Goal: Task Accomplishment & Management: Use online tool/utility

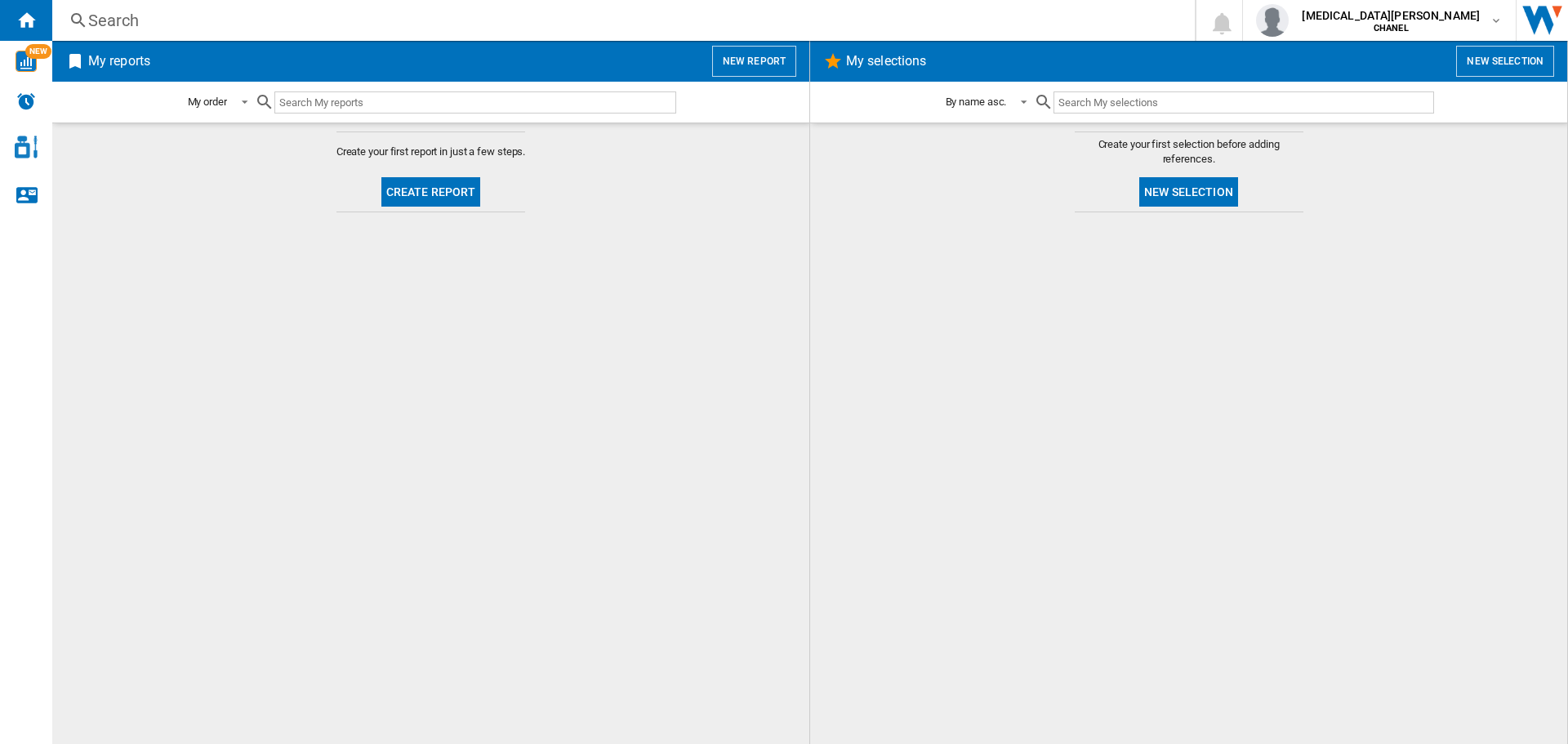
click at [1222, 349] on div at bounding box center [1189, 478] width 725 height 515
click at [1216, 190] on button "New selection" at bounding box center [1189, 192] width 99 height 29
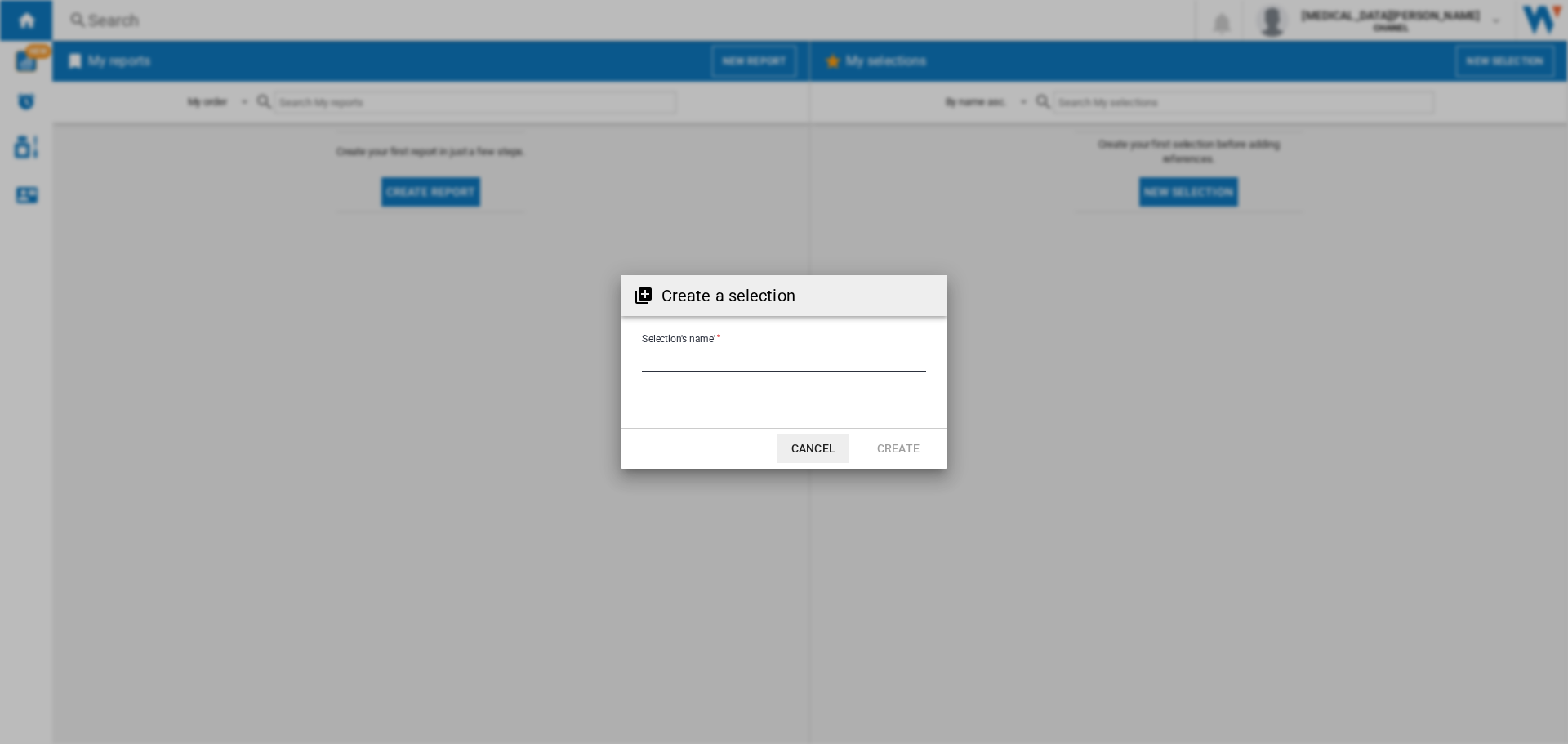
click at [789, 360] on input "Selection's name'" at bounding box center [784, 360] width 284 height 24
type input "**********"
click at [893, 455] on button "Create" at bounding box center [898, 449] width 72 height 29
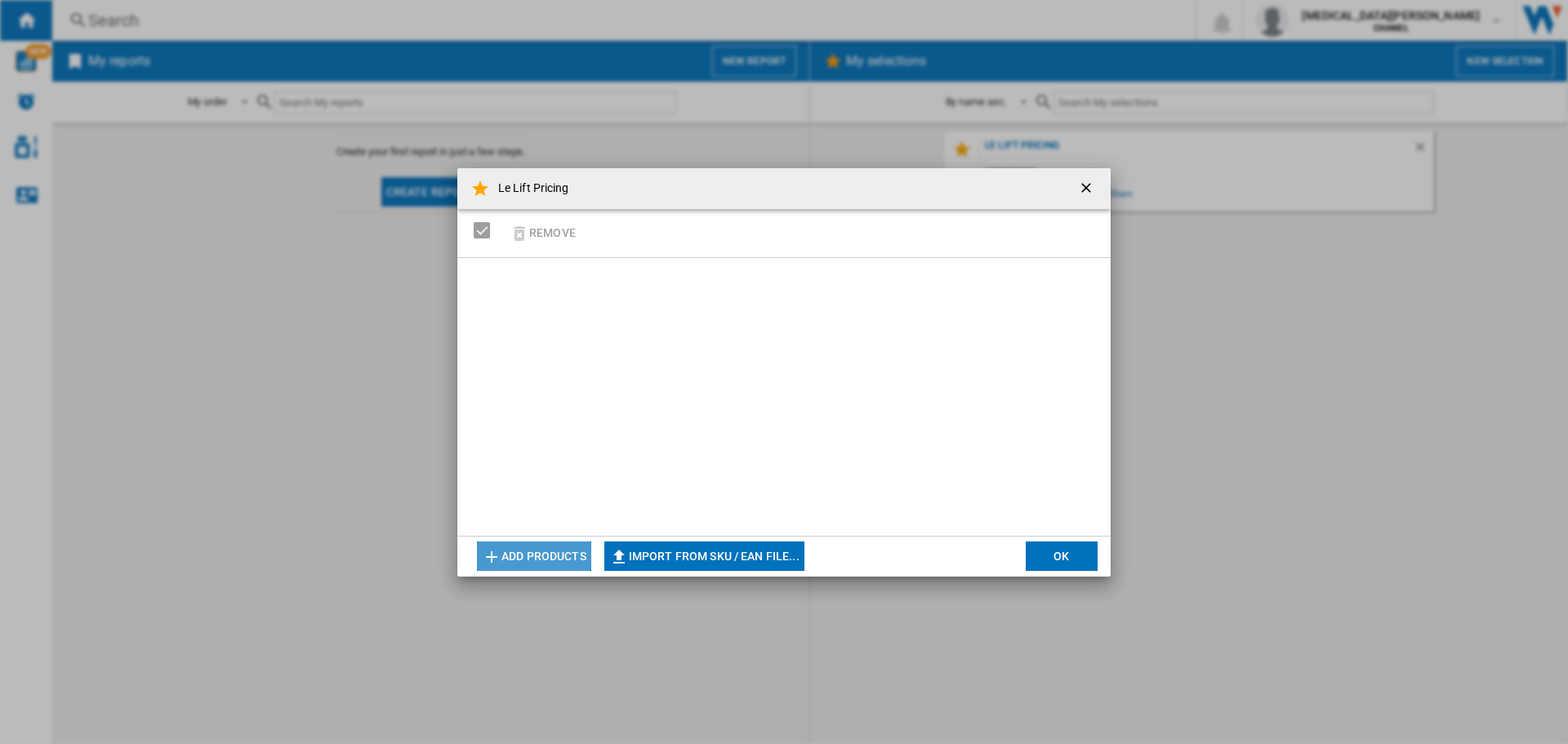
click at [548, 556] on button "Add products" at bounding box center [534, 556] width 114 height 29
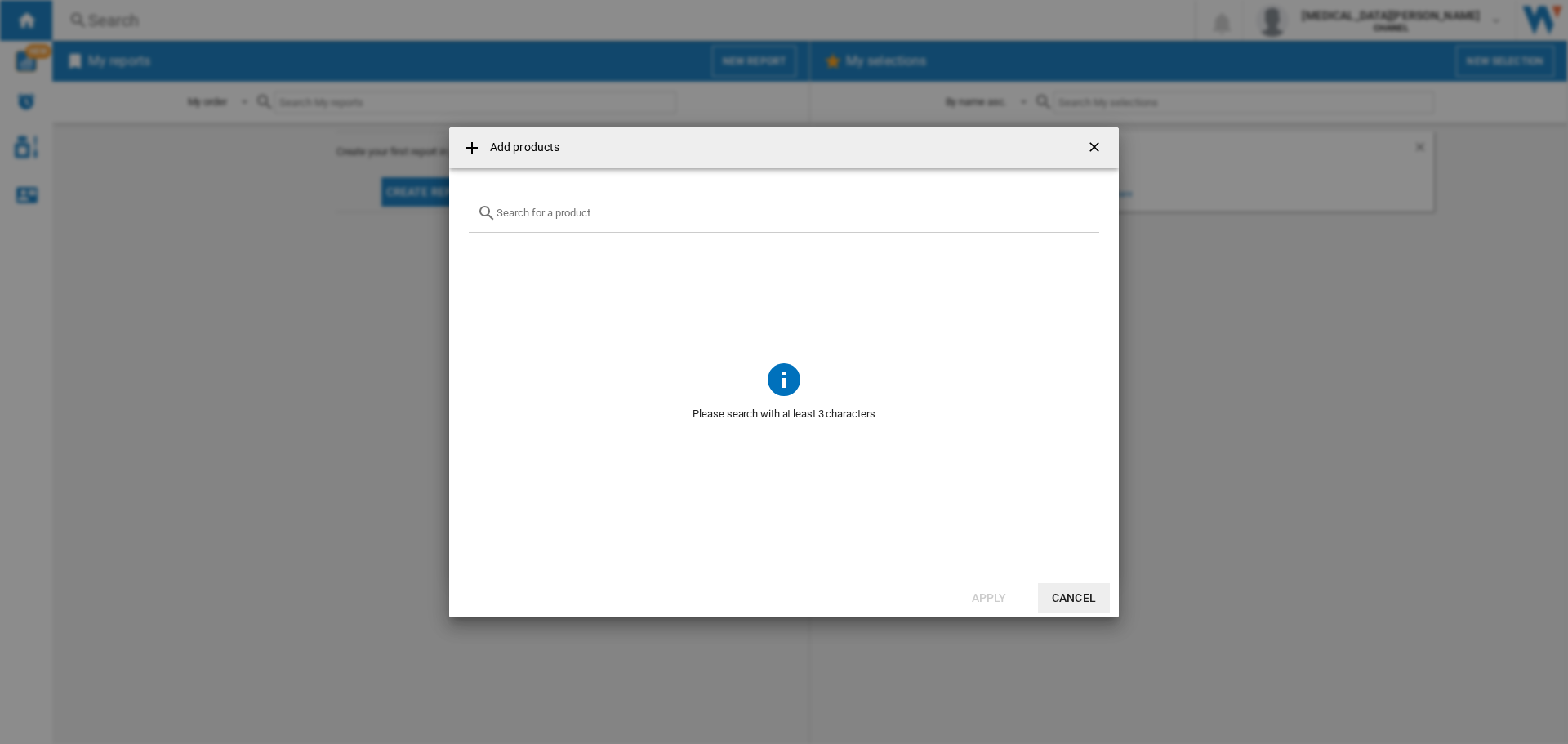
click at [584, 208] on input "text" at bounding box center [794, 213] width 595 height 12
type input "dior capture"
click at [1106, 585] on button "Cancel" at bounding box center [1074, 598] width 72 height 29
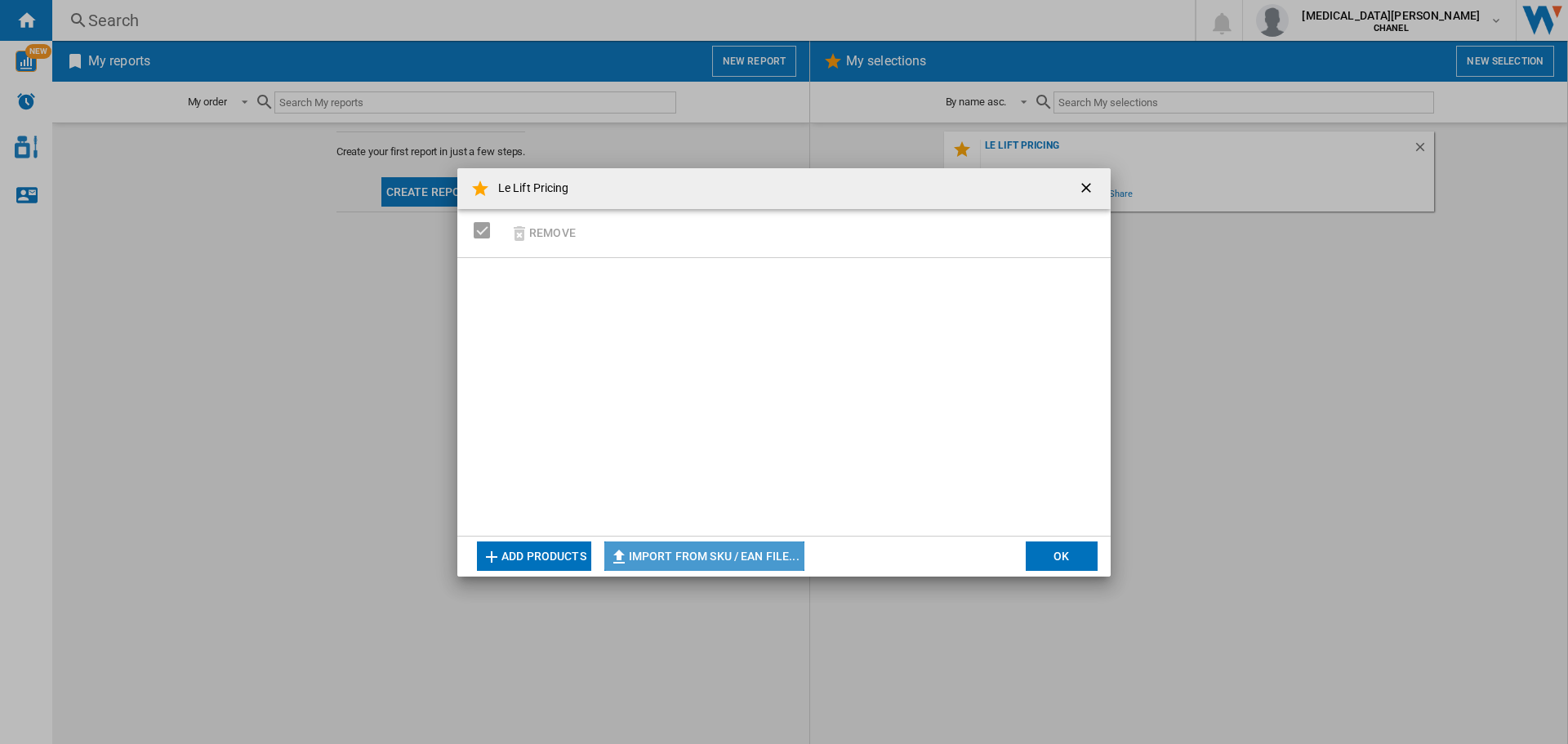
click at [752, 551] on button "Import from SKU / EAN file..." at bounding box center [704, 556] width 200 height 29
click at [553, 560] on button "Add products" at bounding box center [534, 556] width 114 height 29
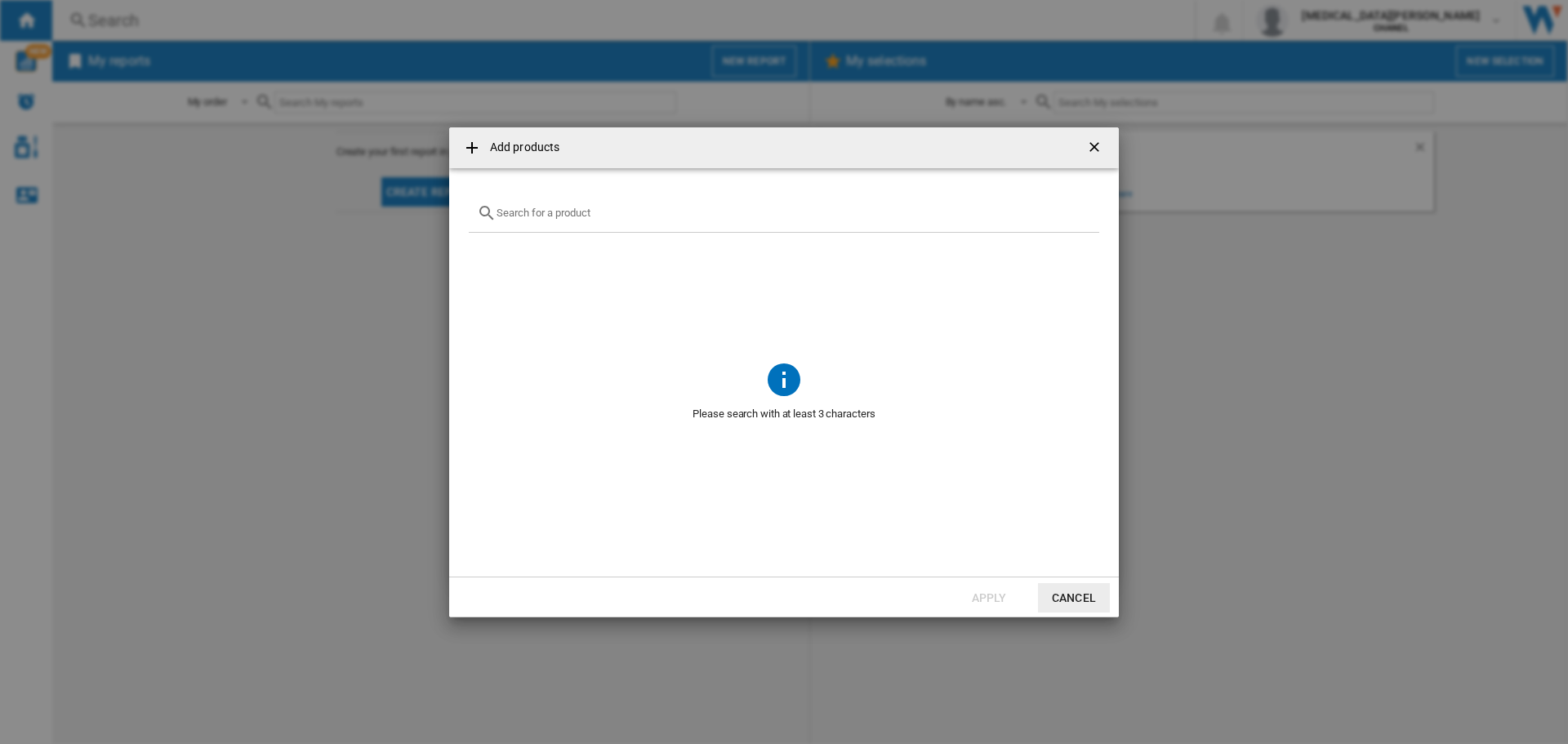
click at [599, 217] on input "{{getI18NText('SELECTIONS.EDITION_POPUP.OPEN_PRODUCTS_POPUP')}} {{::getI18NText…" at bounding box center [794, 213] width 595 height 12
click at [609, 213] on input "{{getI18NText('SELECTIONS.EDITION_POPUP.OPEN_PRODUCTS_POPUP')}} {{::getI18NText…" at bounding box center [794, 213] width 595 height 12
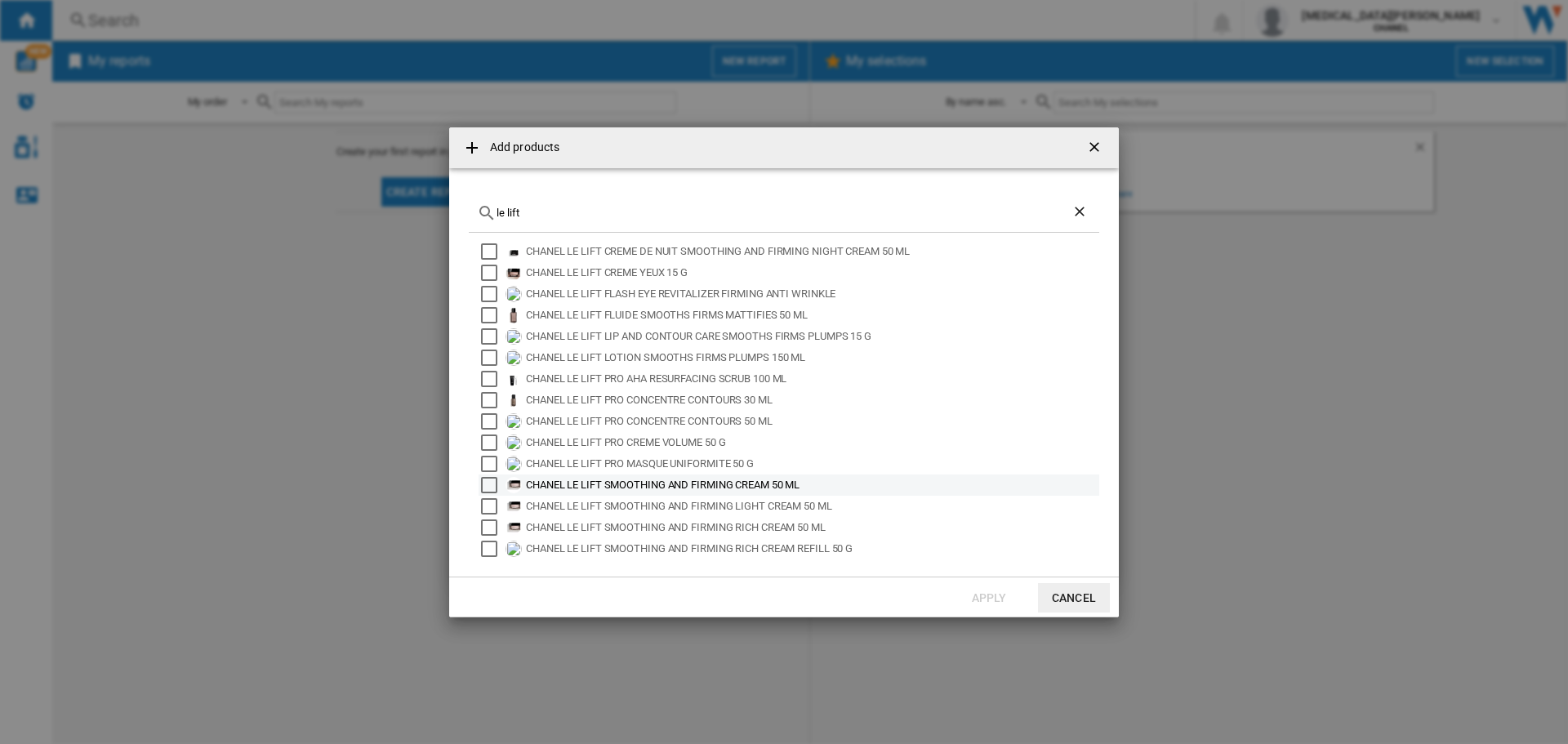
click at [486, 485] on div "Select" at bounding box center [489, 485] width 16 height 16
drag, startPoint x: 583, startPoint y: 209, endPoint x: 456, endPoint y: 209, distance: 127.0
click at [456, 209] on md-dialog-content "le lift CHANEL LE LIFT CREME DE NUIT SMOOTHING AND FIRMING NIGHT CREAM 50 ML CH…" at bounding box center [784, 372] width 670 height 409
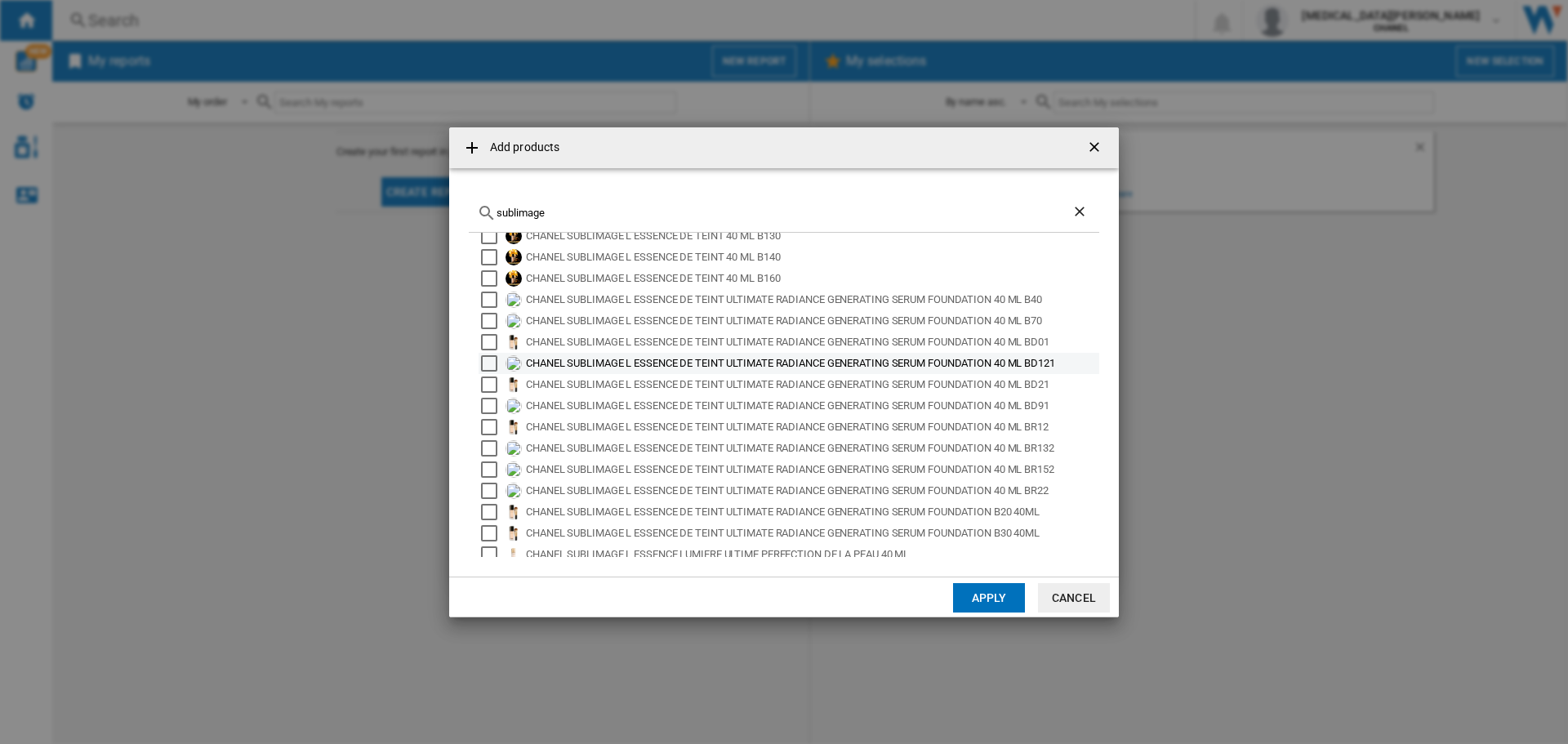
scroll to position [108, 0]
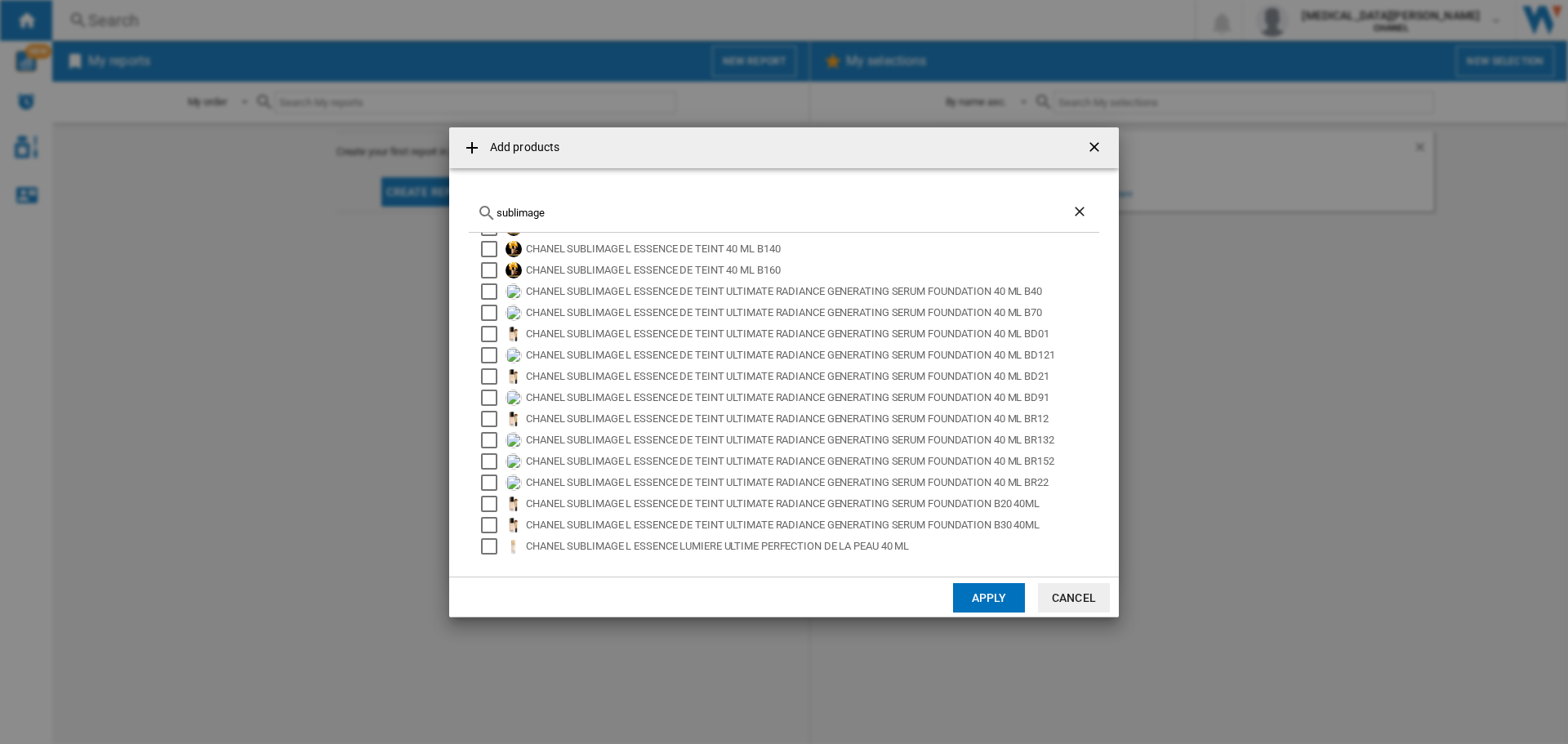
click at [621, 211] on input "sublimage" at bounding box center [784, 213] width 575 height 12
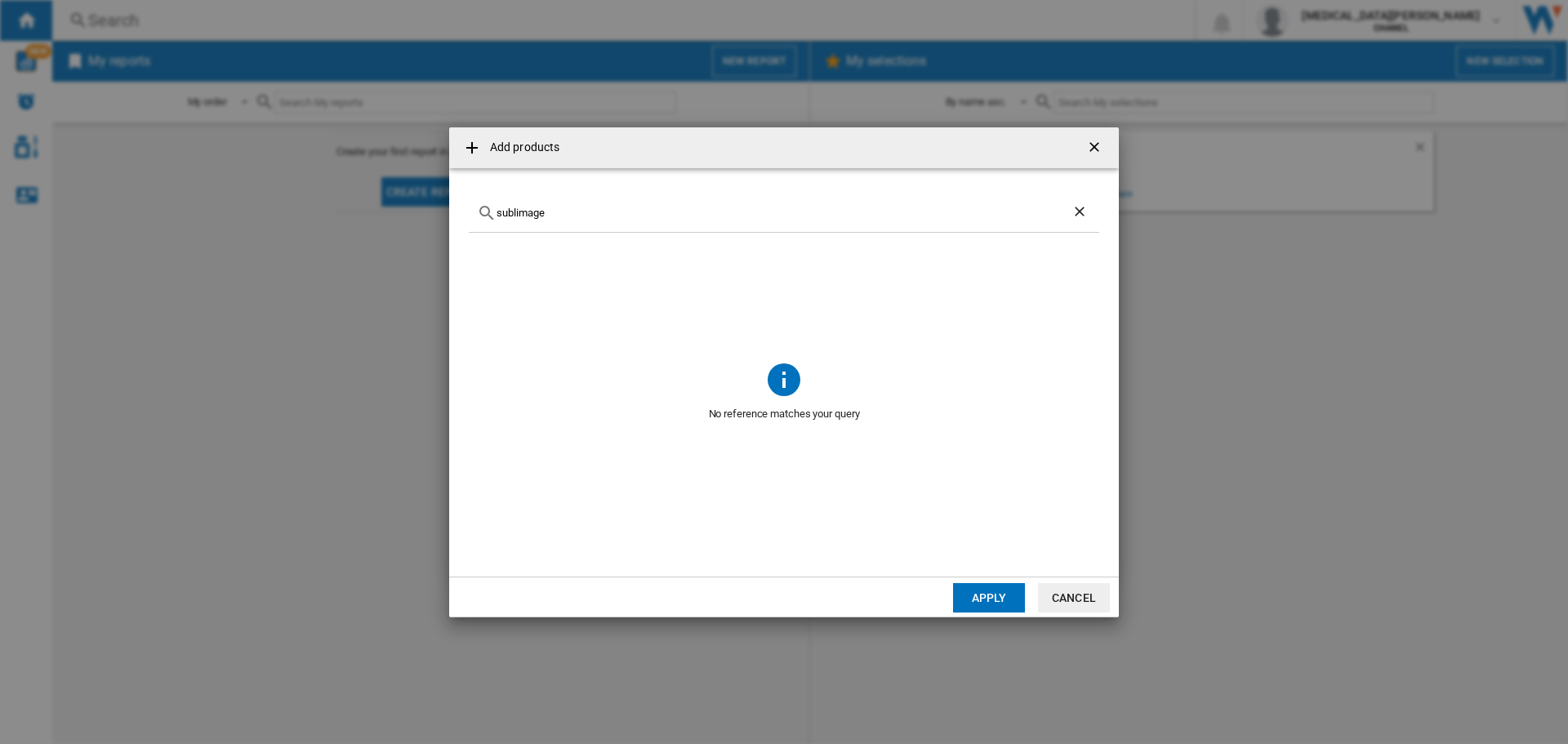
click at [587, 210] on input "sublimage" at bounding box center [784, 213] width 575 height 12
type input "sublimage"
click at [1076, 608] on button "Cancel" at bounding box center [1074, 598] width 72 height 29
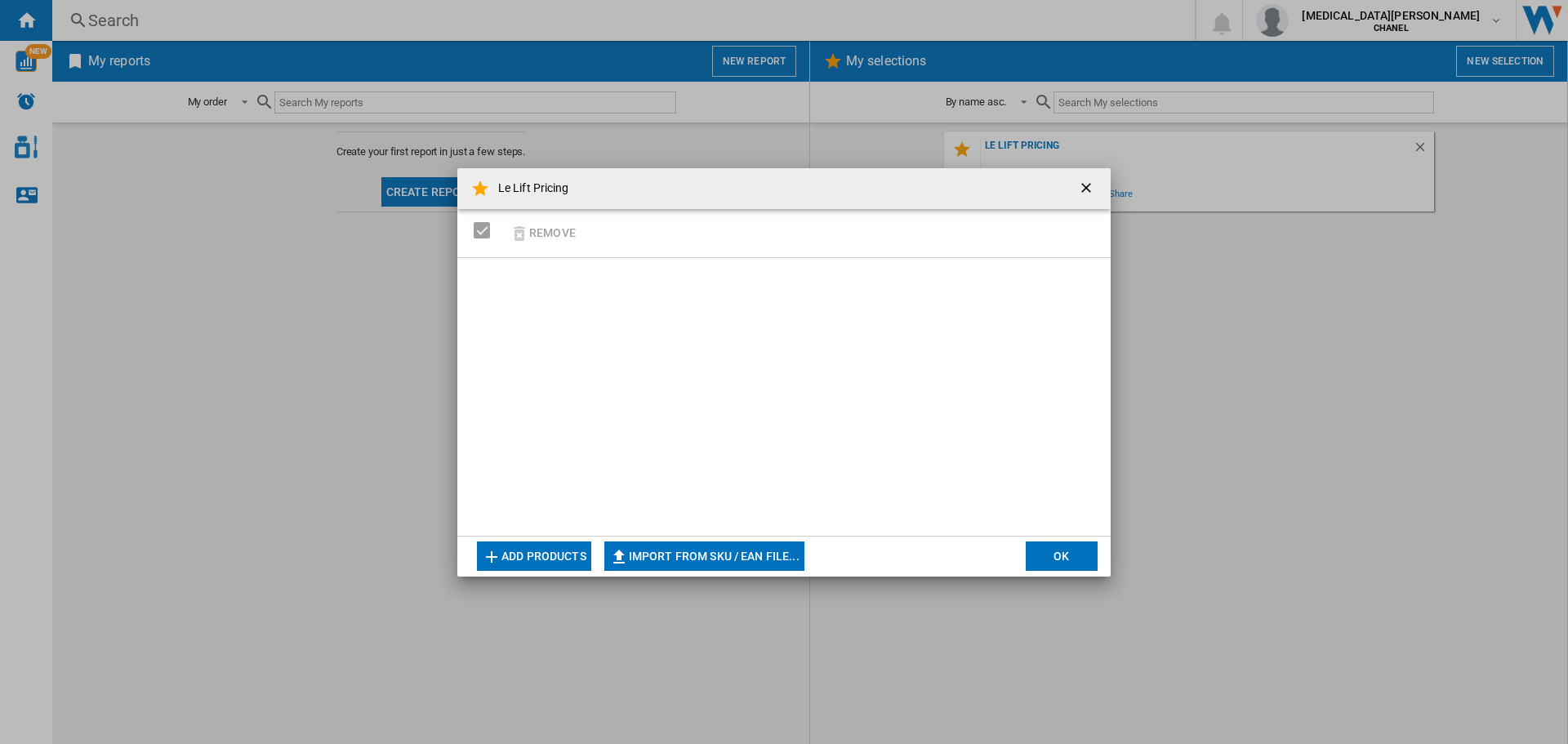
click at [1095, 191] on ng-md-icon "getI18NText('BUTTONS.CLOSE_DIALOG')" at bounding box center [1087, 190] width 20 height 20
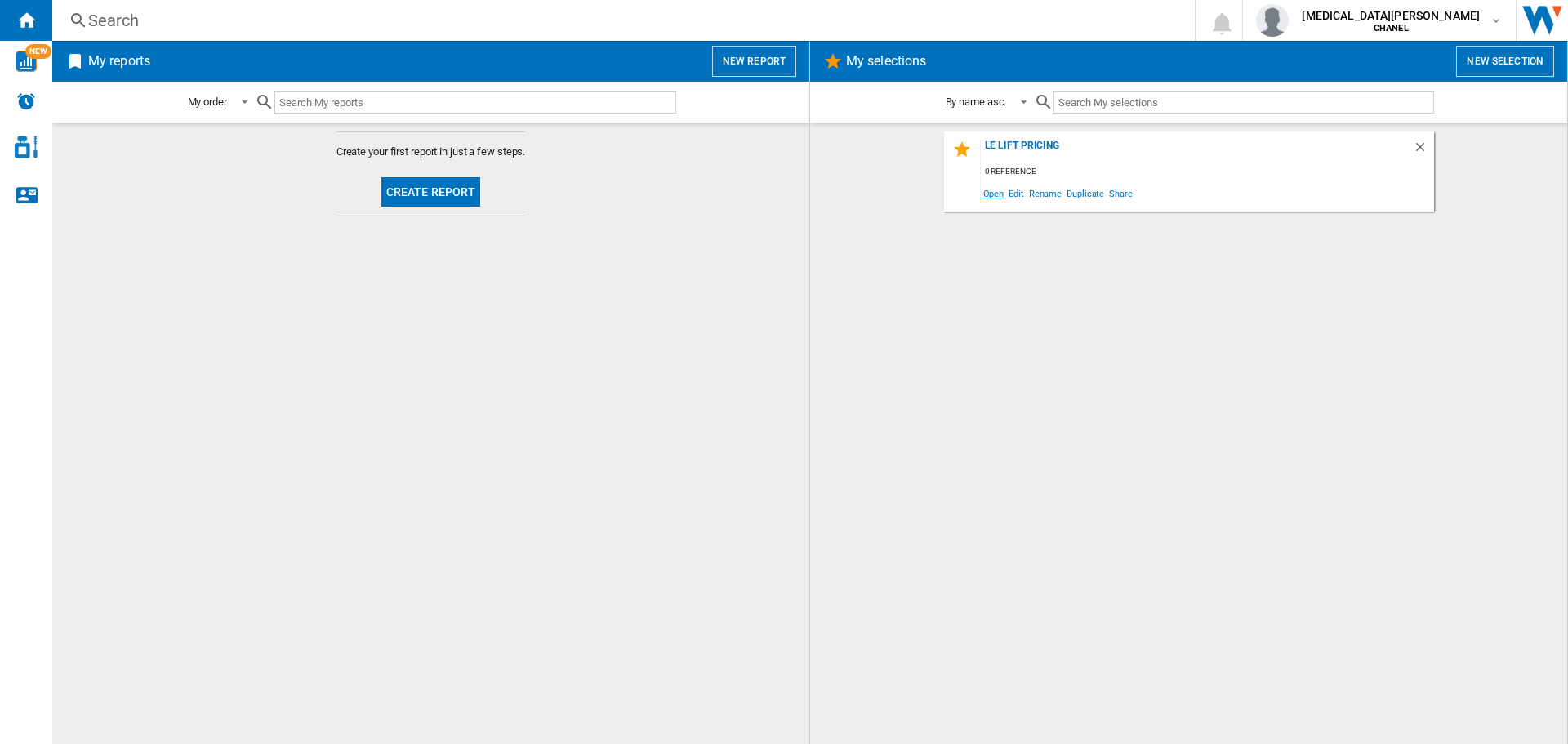
click at [994, 197] on span "Open" at bounding box center [994, 192] width 26 height 22
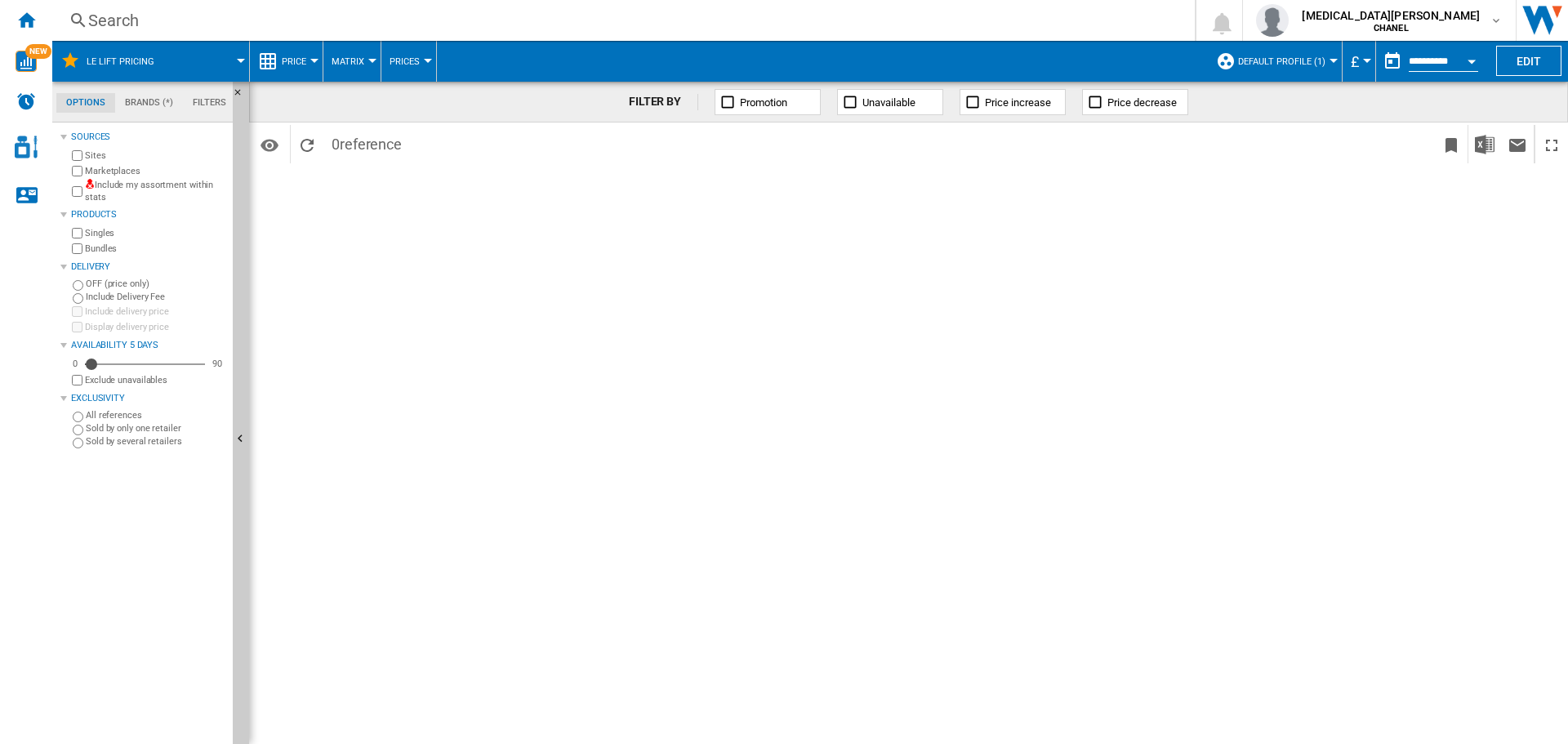
click at [300, 69] on button "Price" at bounding box center [298, 61] width 33 height 41
